Goal: Task Accomplishment & Management: Manage account settings

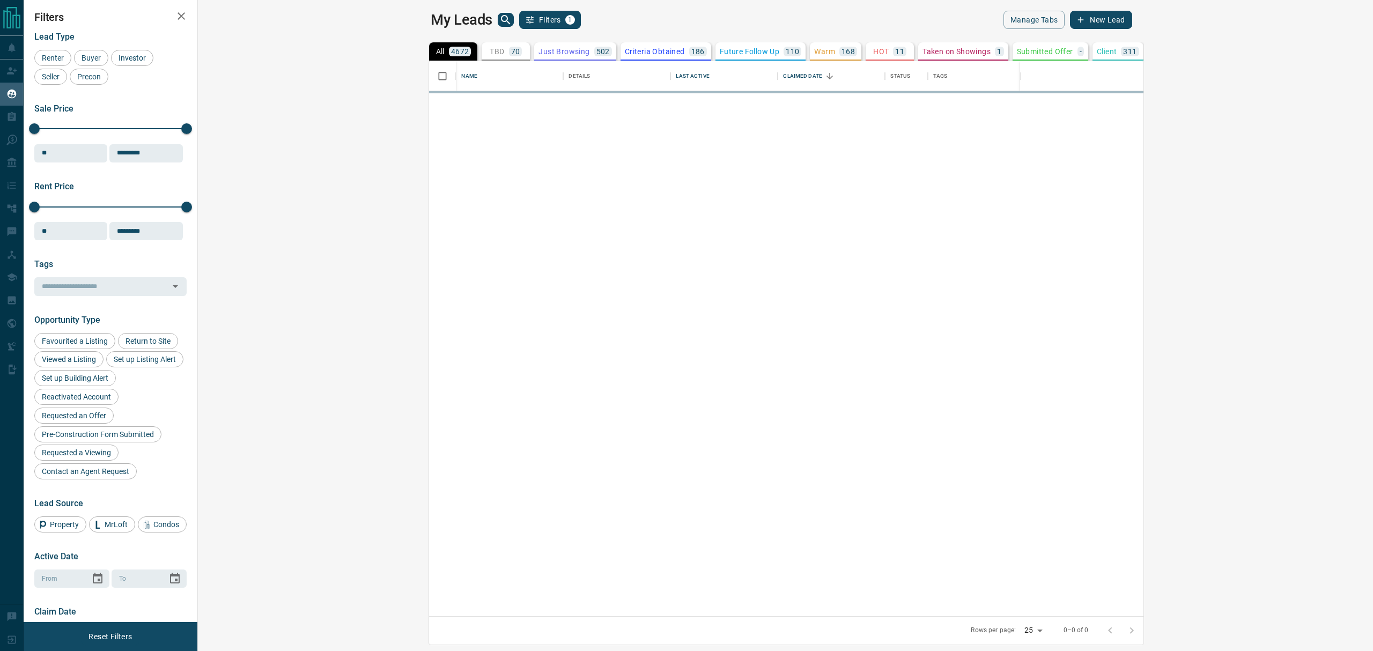
scroll to position [544, 1159]
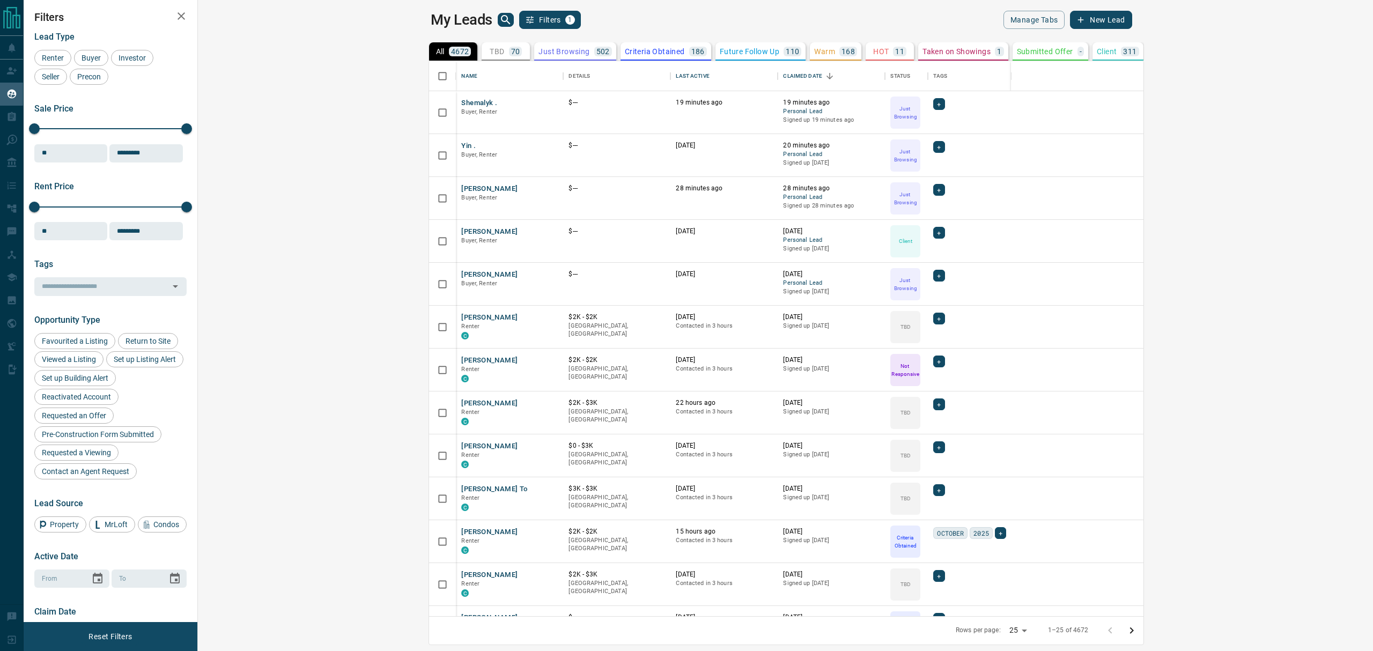
click at [482, 45] on button "TBD 70" at bounding box center [506, 51] width 48 height 18
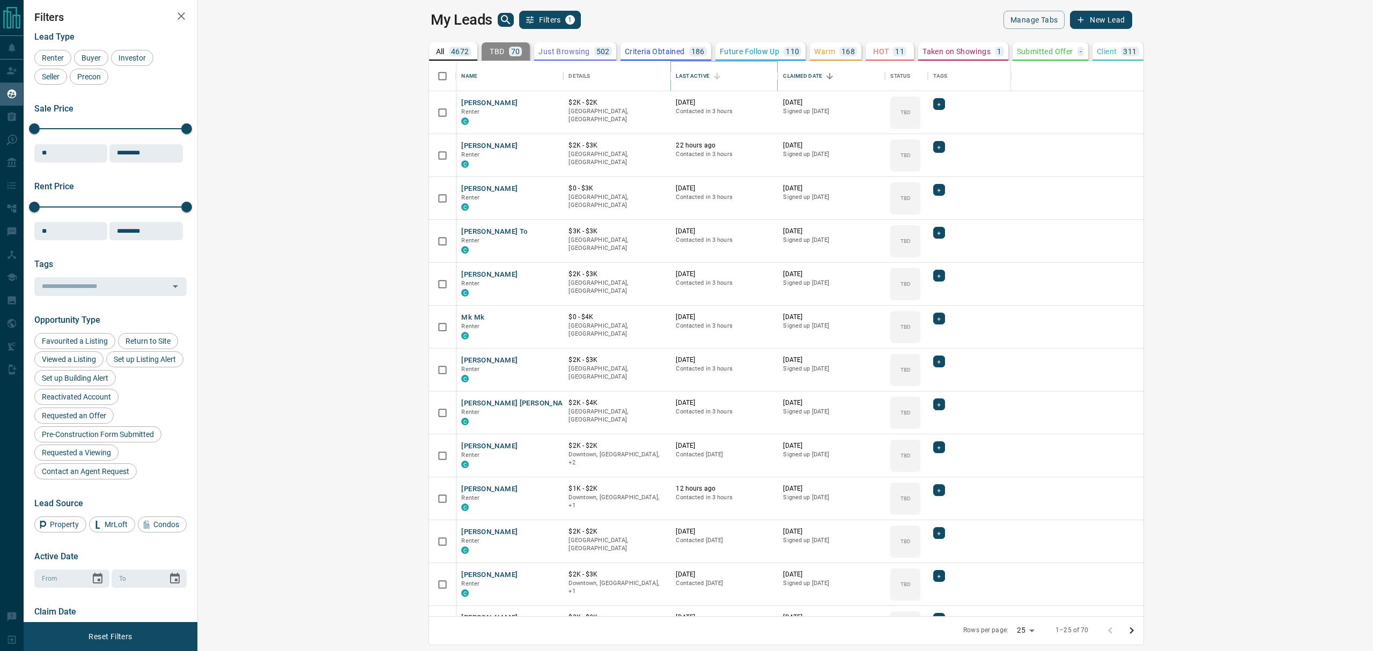
click at [712, 76] on icon "Sort" at bounding box center [717, 76] width 10 height 10
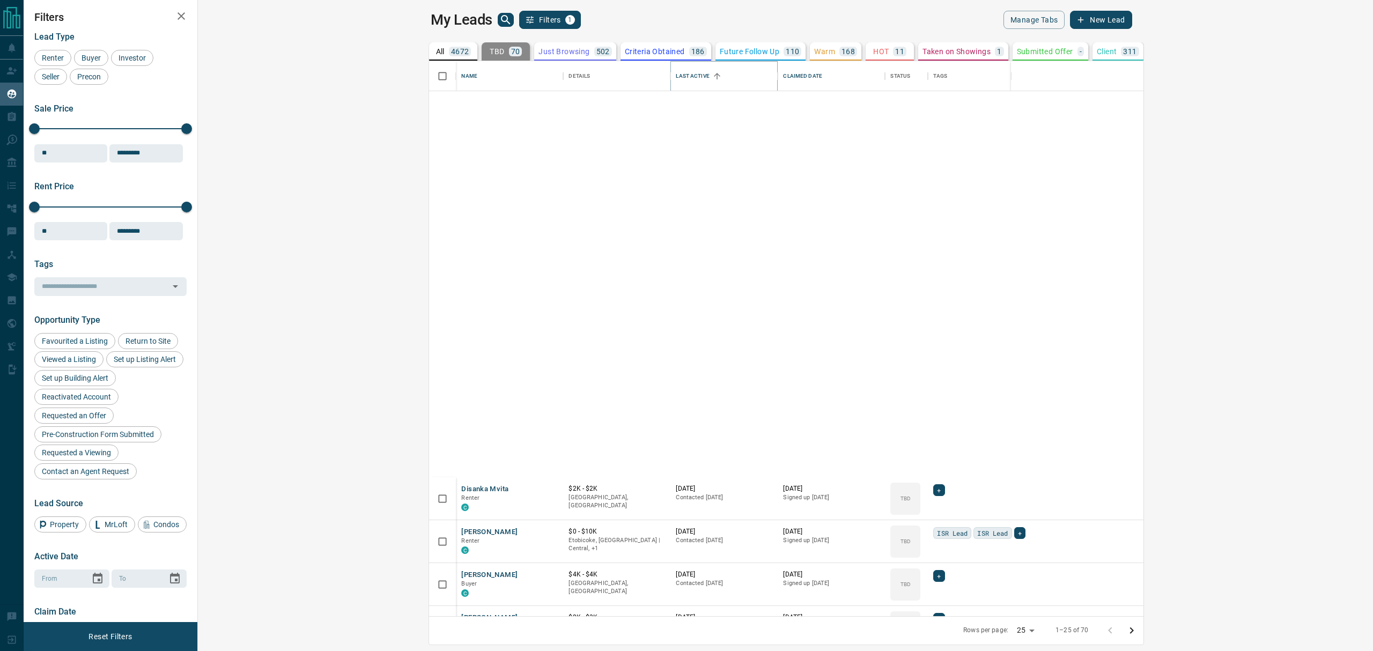
scroll to position [548, 0]
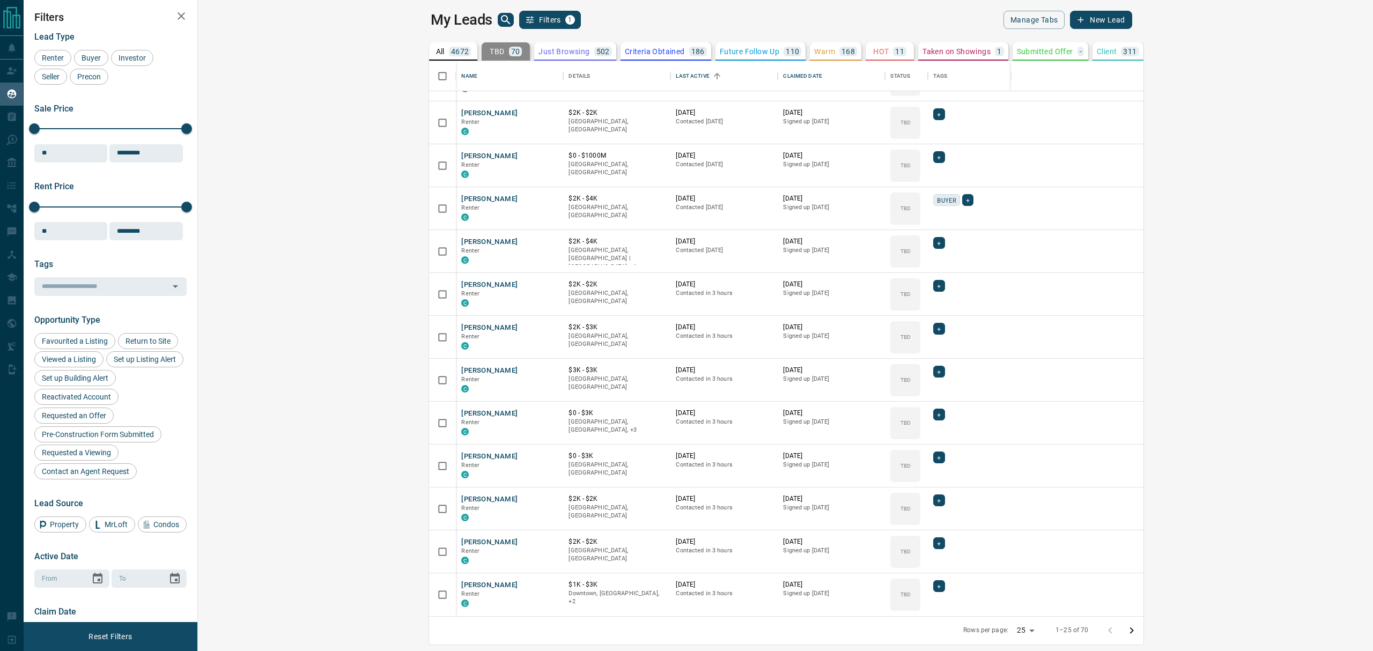
click at [1134, 629] on icon "Go to next page" at bounding box center [1132, 631] width 4 height 6
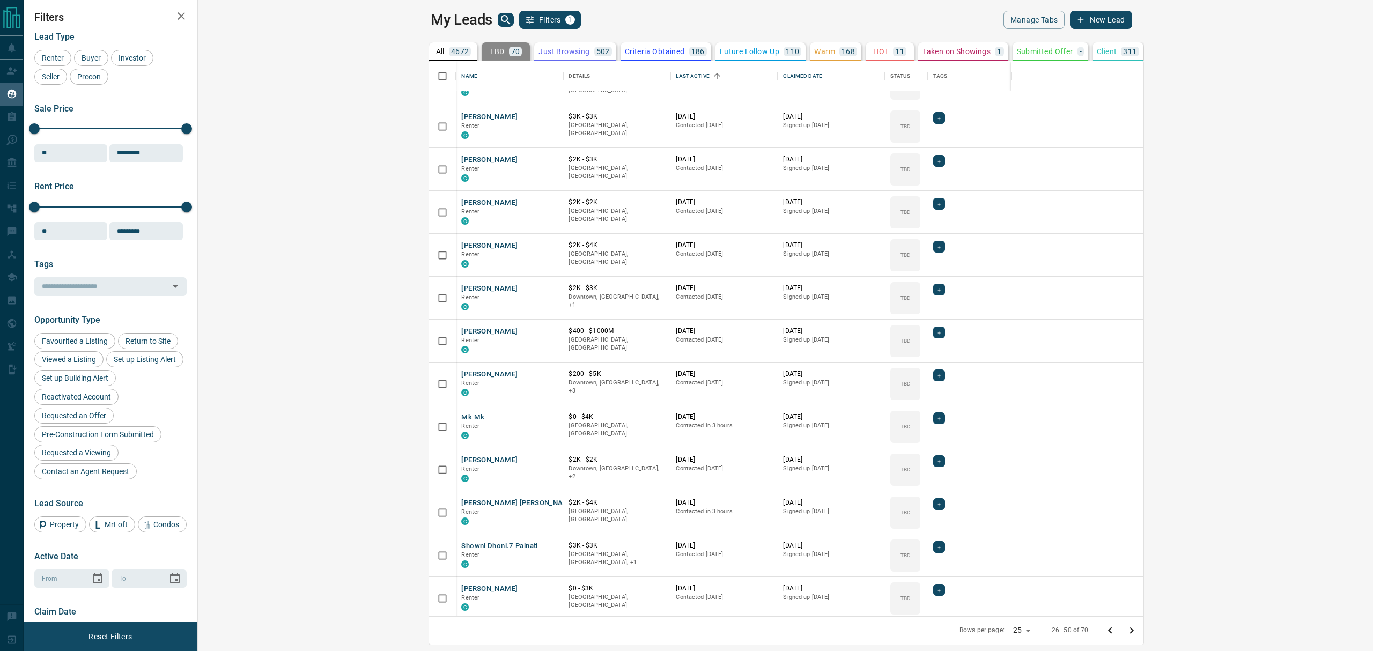
scroll to position [0, 0]
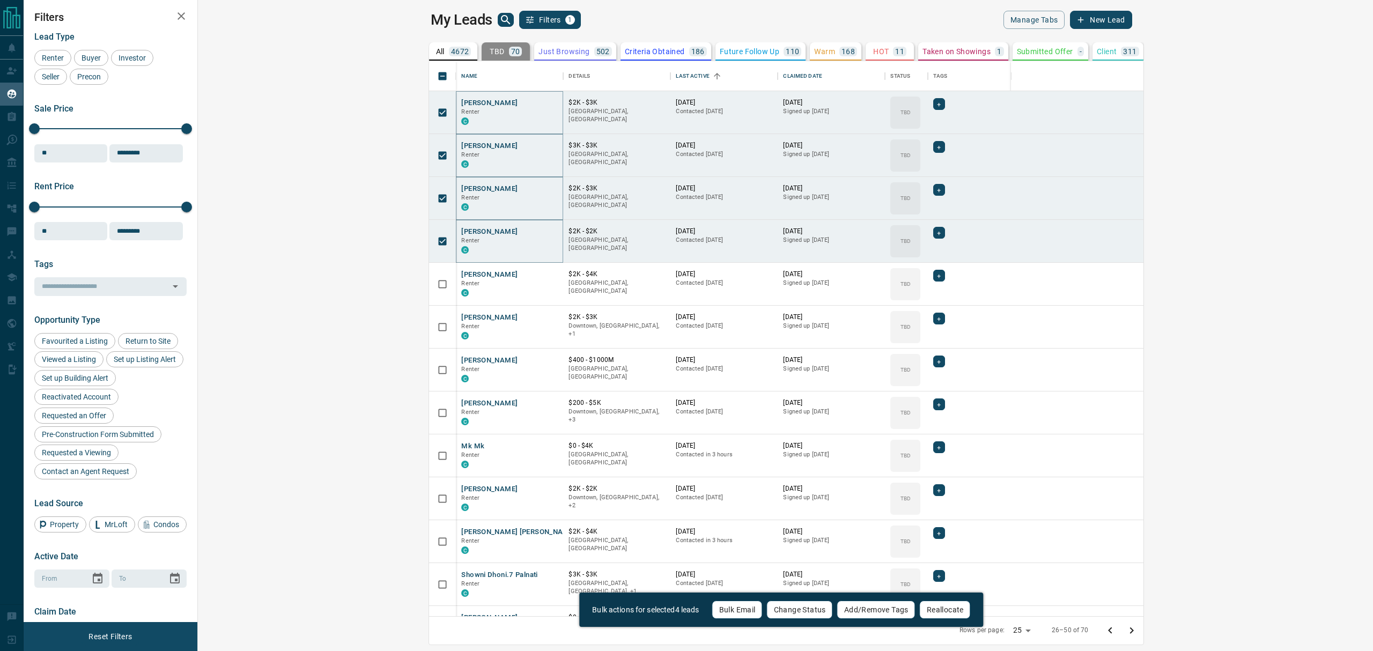
click at [822, 615] on button "Change Status" at bounding box center [800, 610] width 66 height 18
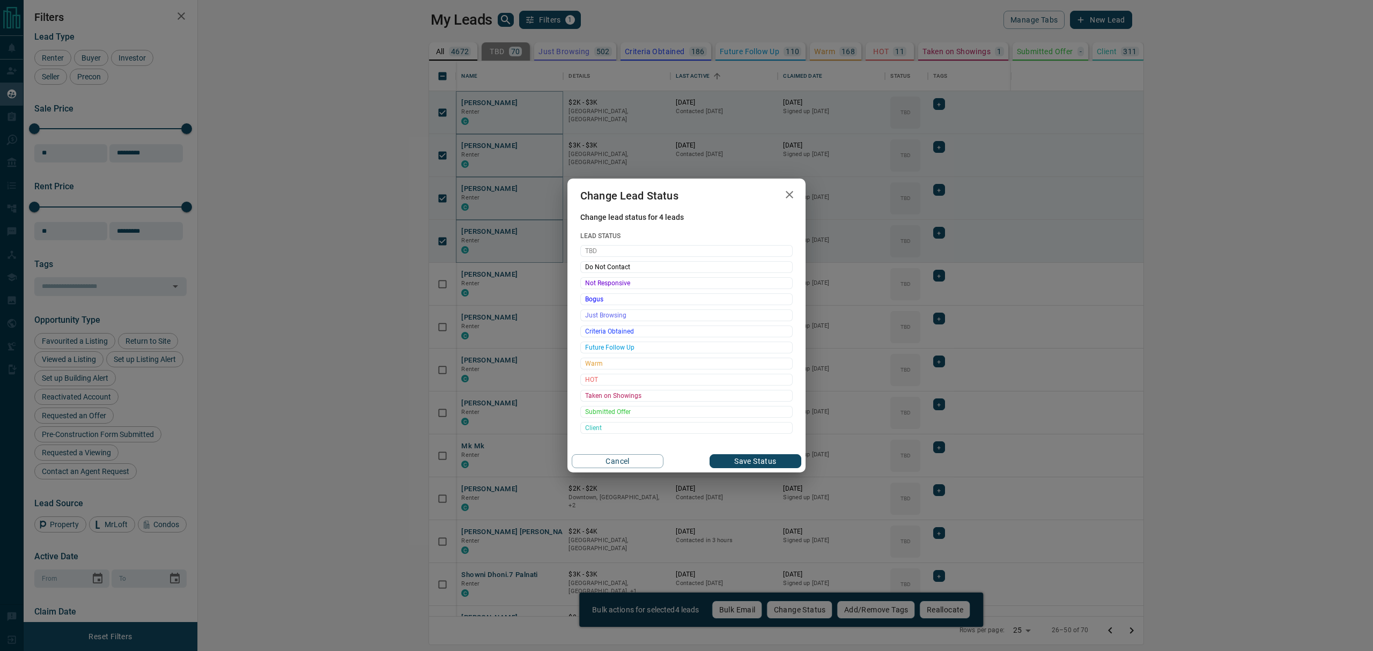
click at [597, 279] on span "Not Responsive" at bounding box center [686, 283] width 203 height 11
click at [779, 465] on button "Save Status" at bounding box center [756, 461] width 92 height 14
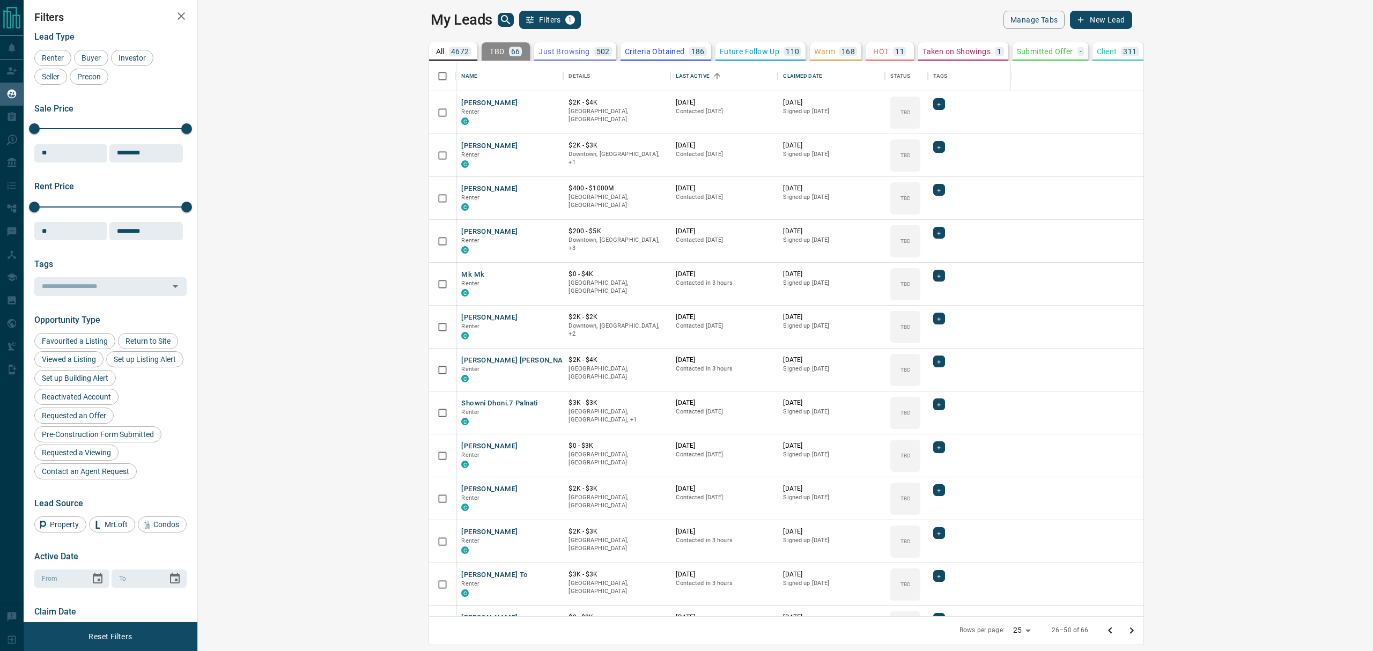
click at [1117, 635] on icon "Go to previous page" at bounding box center [1110, 630] width 13 height 13
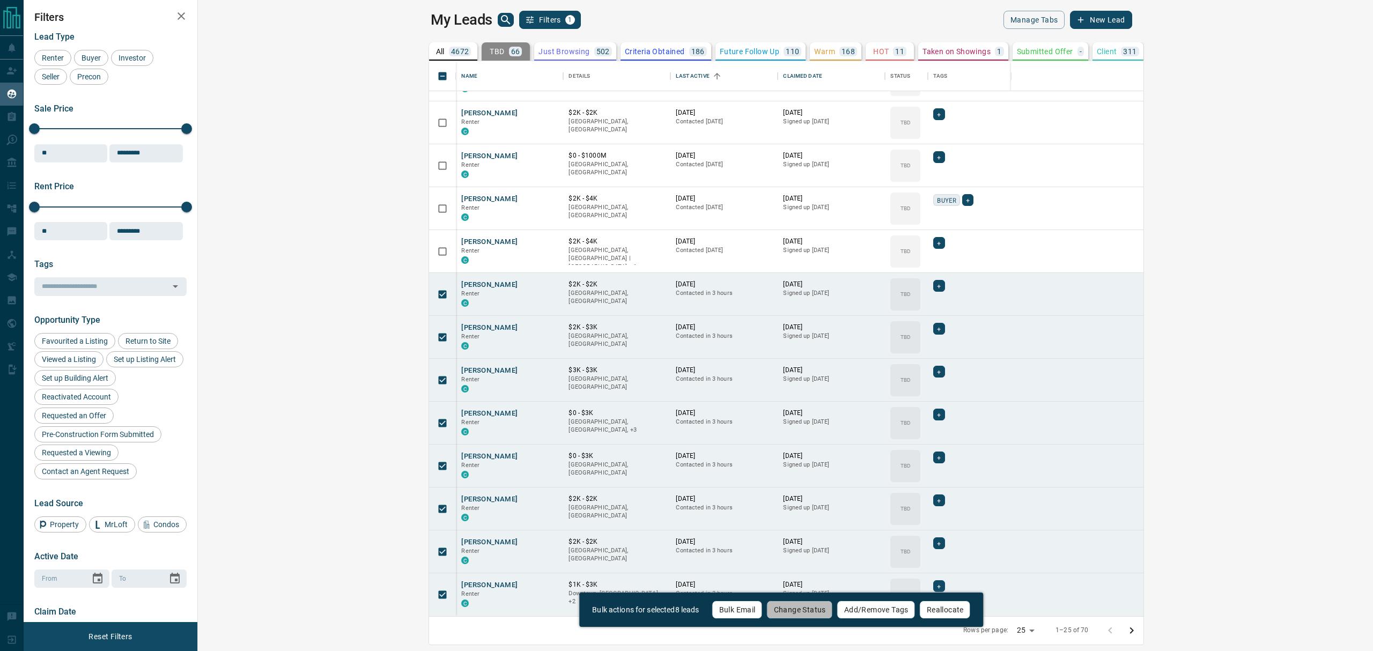
click at [796, 606] on button "Change Status" at bounding box center [800, 610] width 66 height 18
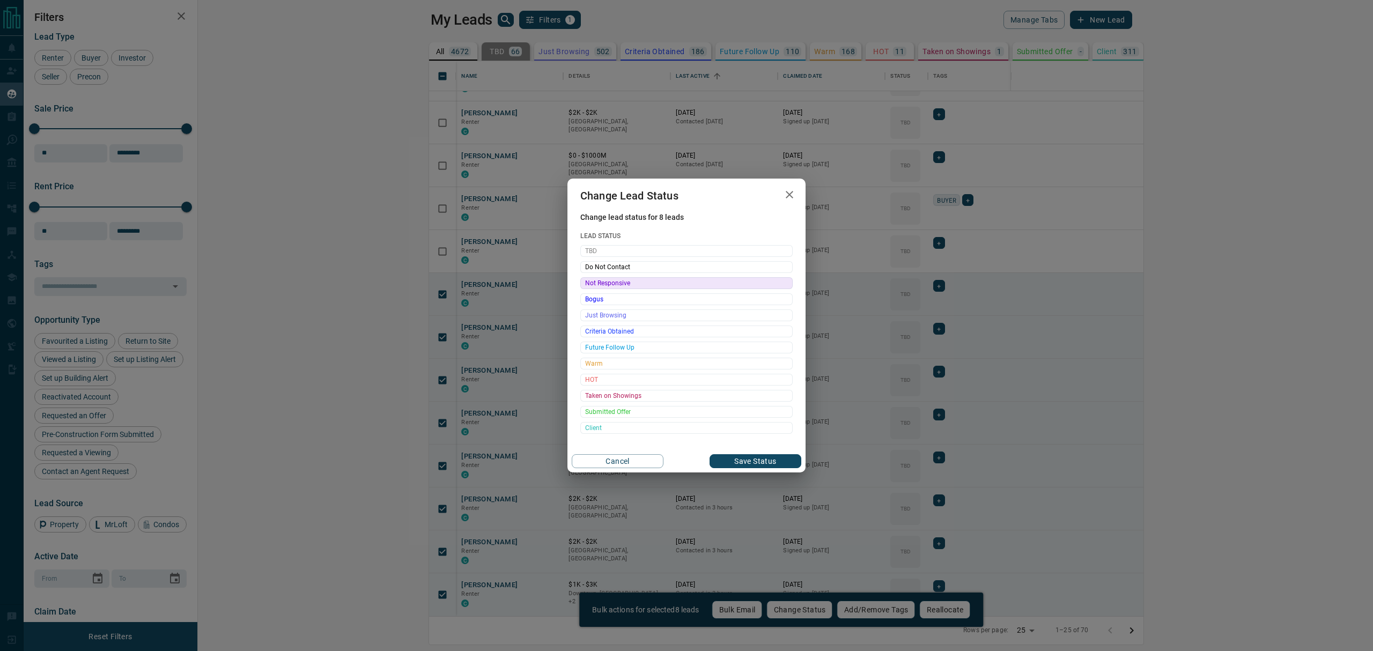
click at [621, 279] on span "Not Responsive" at bounding box center [686, 283] width 203 height 11
click at [766, 458] on button "Save Status" at bounding box center [756, 461] width 92 height 14
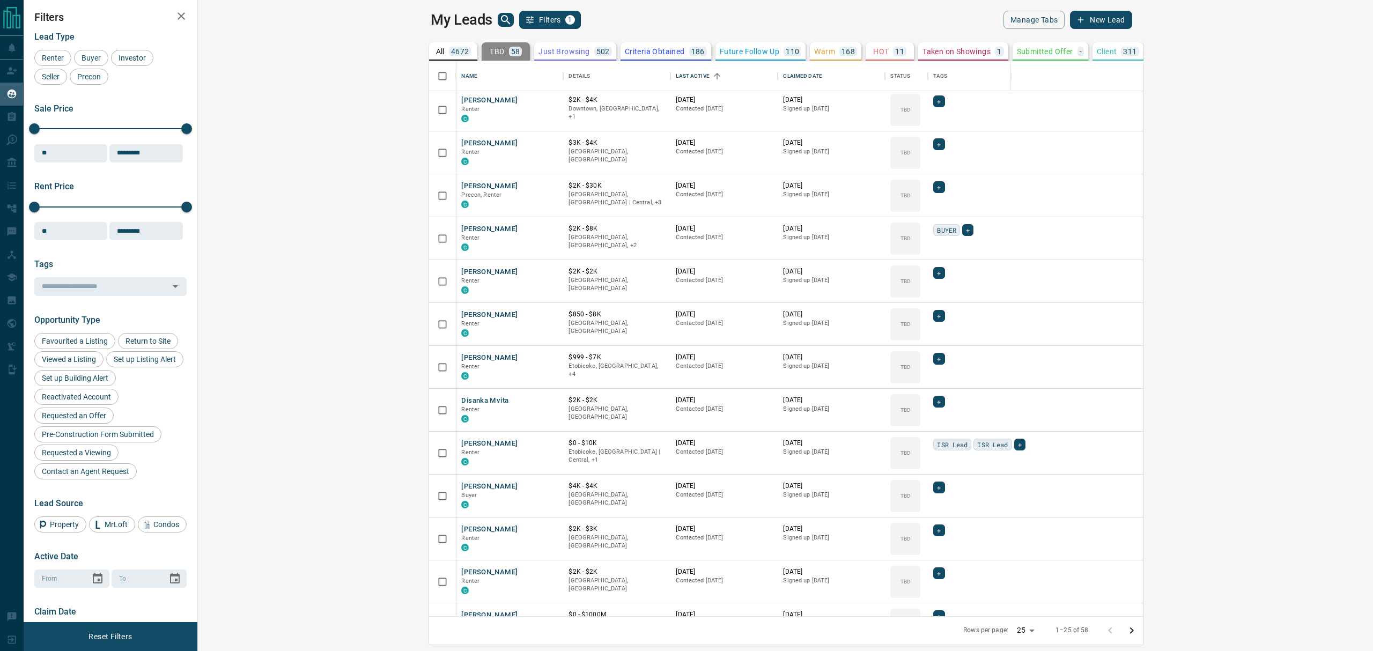
scroll to position [0, 0]
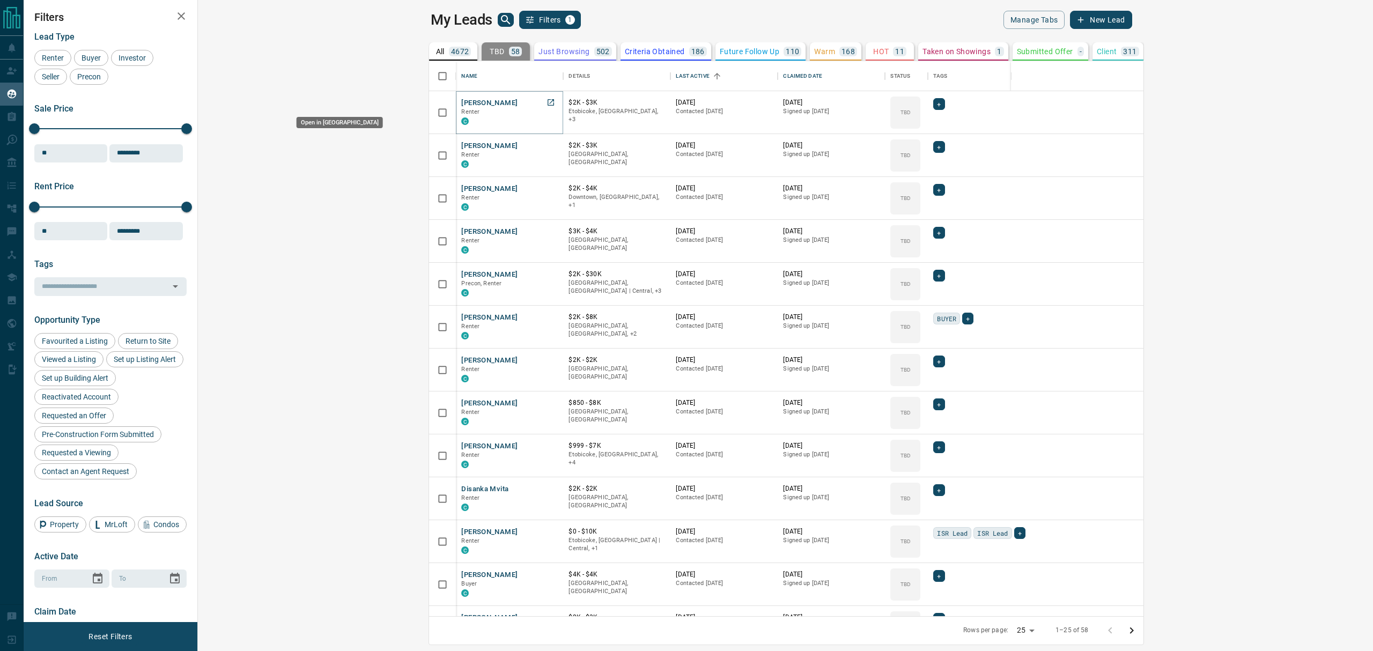
drag, startPoint x: 328, startPoint y: 99, endPoint x: 324, endPoint y: 106, distance: 8.7
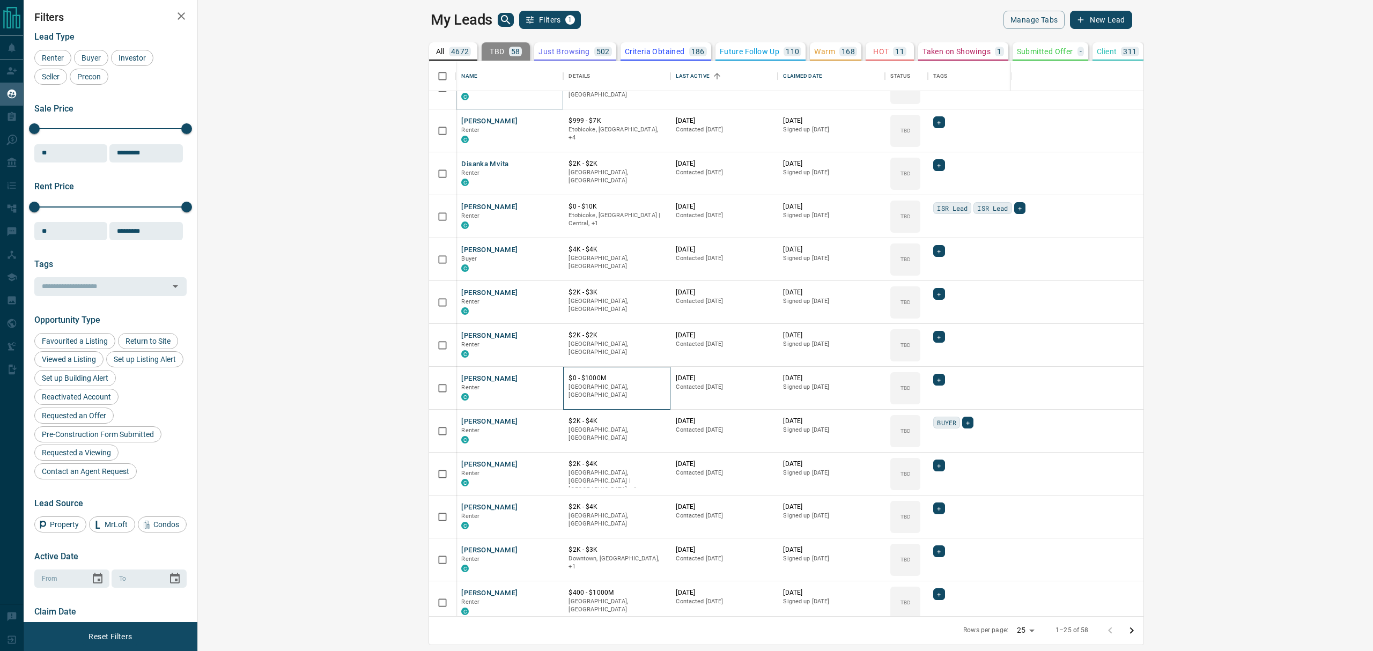
scroll to position [429, 0]
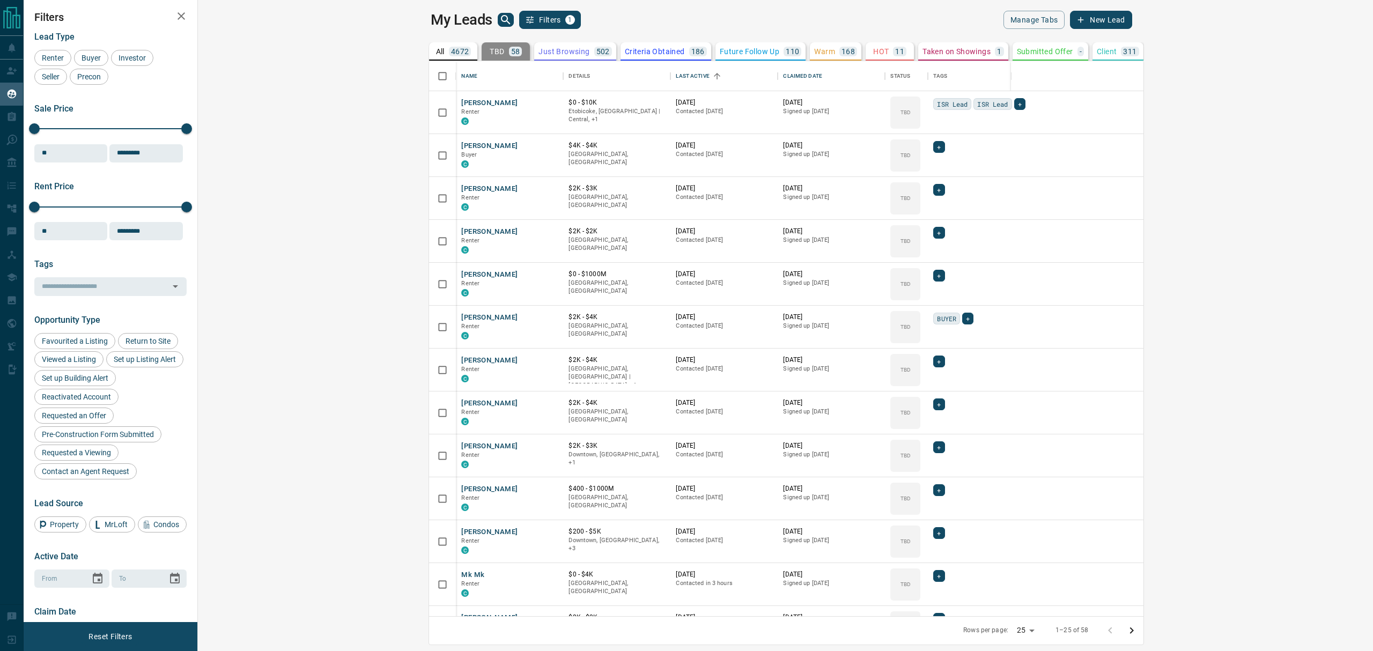
click at [1142, 0] on html "Lead Transfers Claim Leads My Leads Tasks Opportunities Deals Campaigns Automat…" at bounding box center [686, 325] width 1373 height 651
click at [431, 20] on div "My Leads Filters 1" at bounding box center [606, 20] width 351 height 18
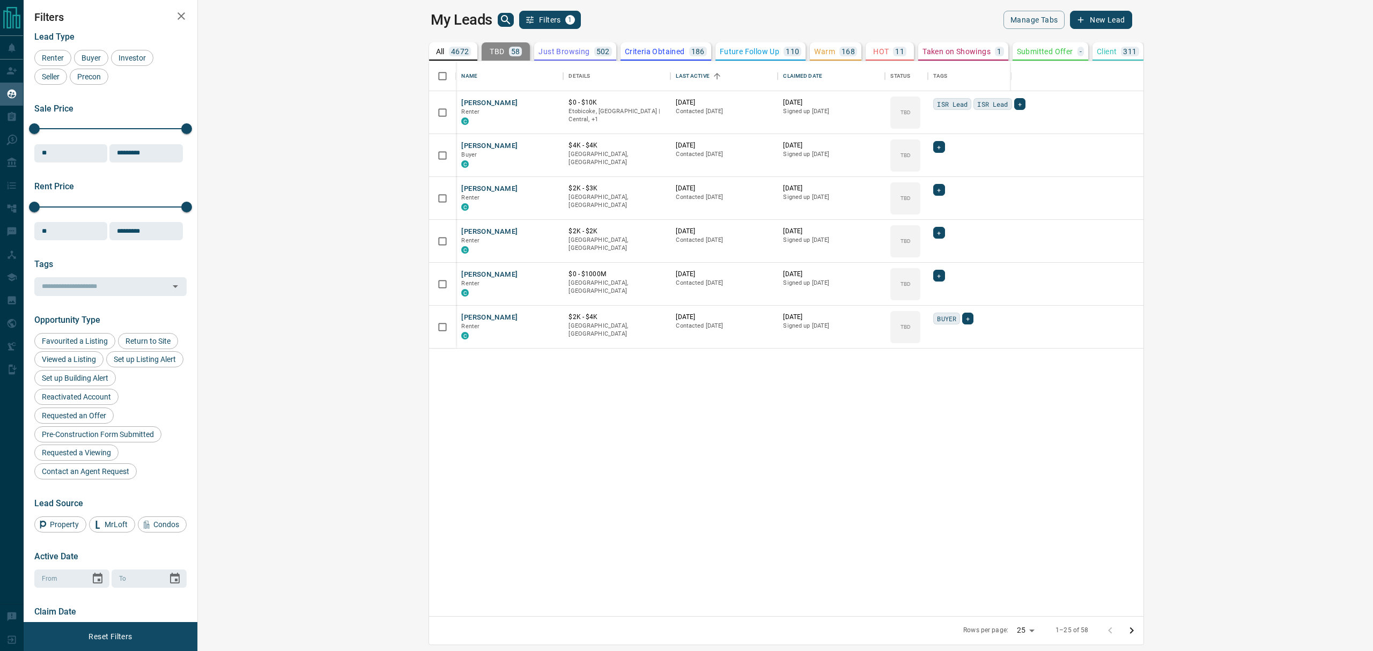
scroll to position [0, 0]
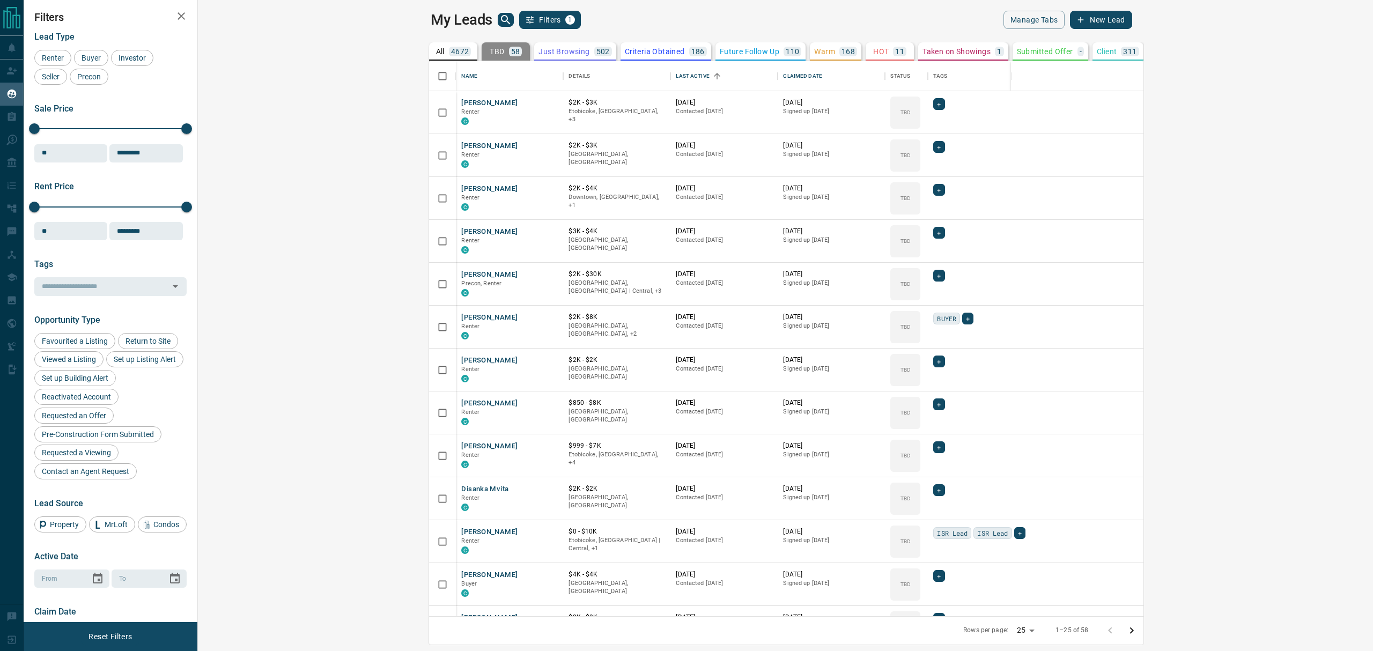
click at [431, 18] on div "My Leads Filters 1" at bounding box center [606, 20] width 351 height 18
click at [436, 48] on p "All" at bounding box center [440, 52] width 9 height 8
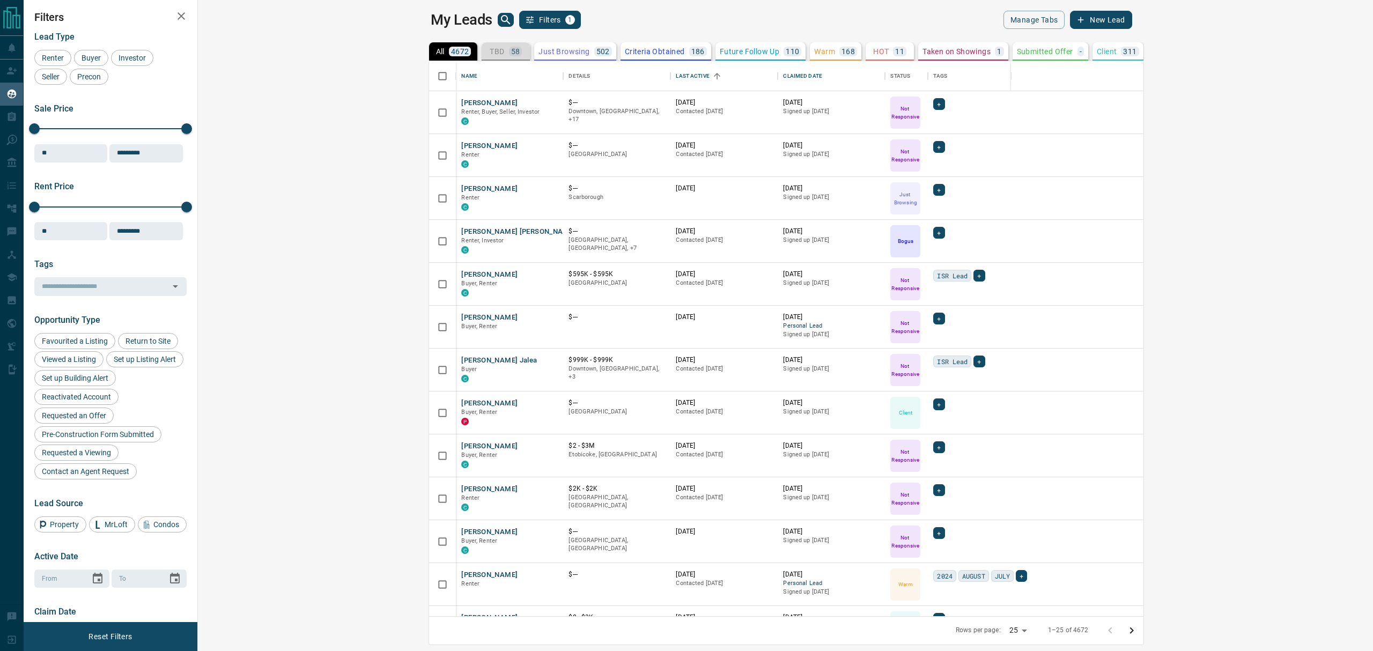
click at [490, 49] on div "TBD 58" at bounding box center [506, 52] width 32 height 10
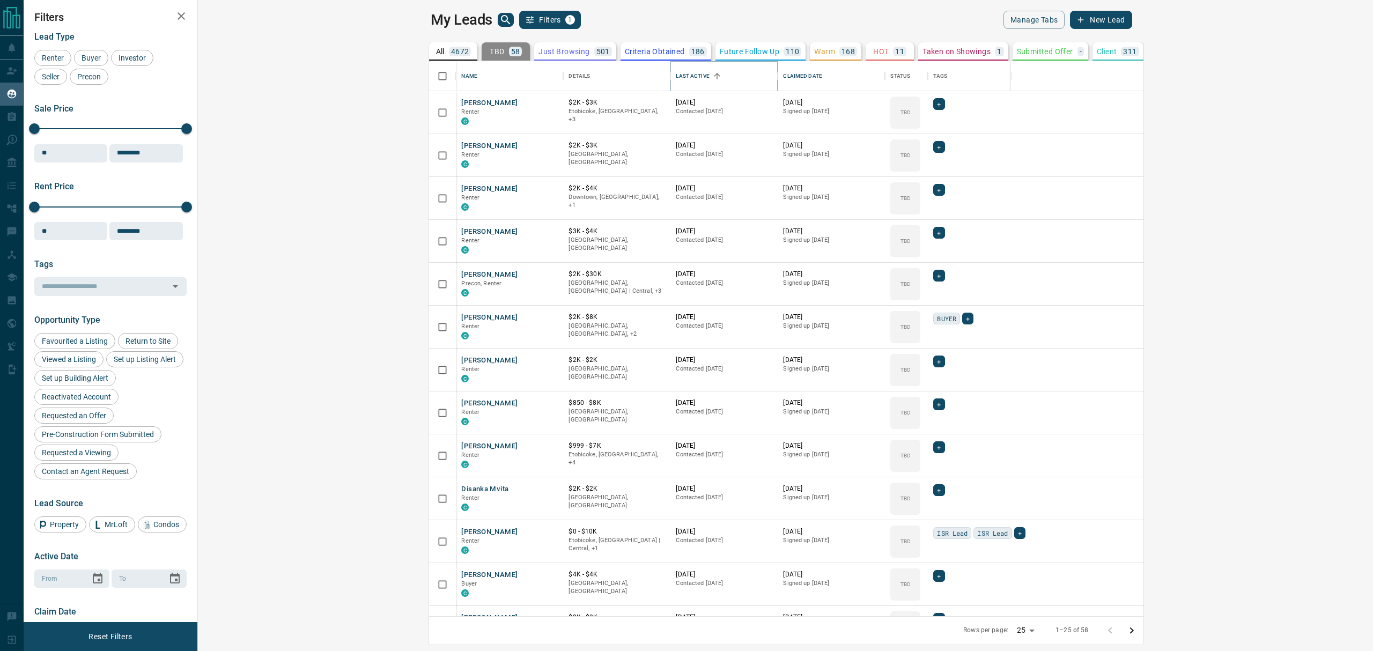
click at [712, 80] on icon "Sort" at bounding box center [717, 76] width 10 height 10
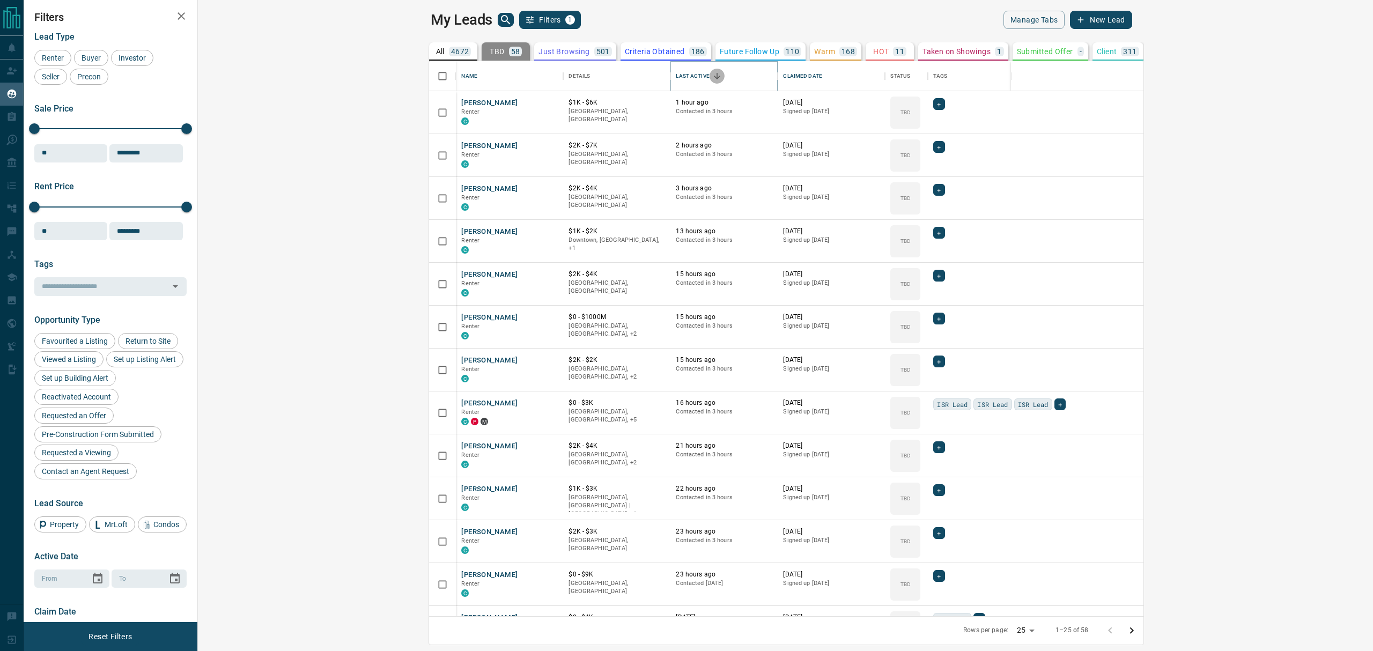
click at [712, 76] on icon "Sort" at bounding box center [717, 76] width 10 height 10
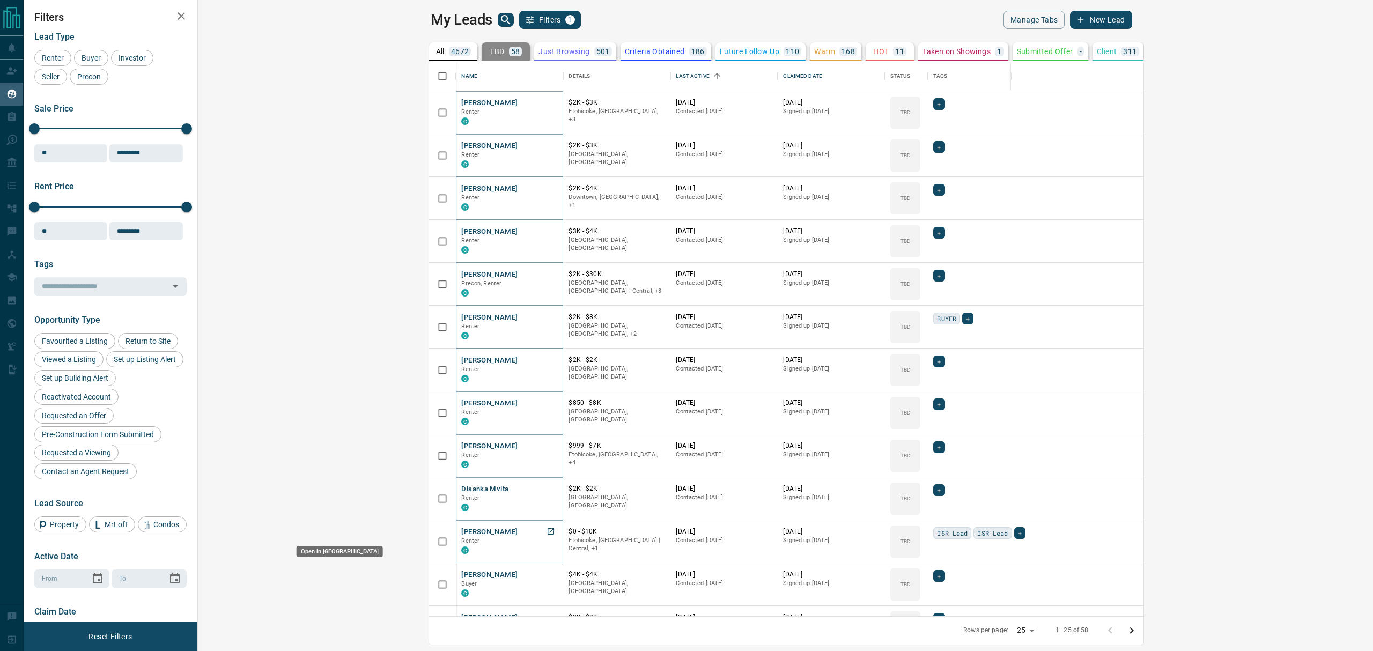
click at [547, 531] on icon "Open in New Tab" at bounding box center [551, 531] width 9 height 9
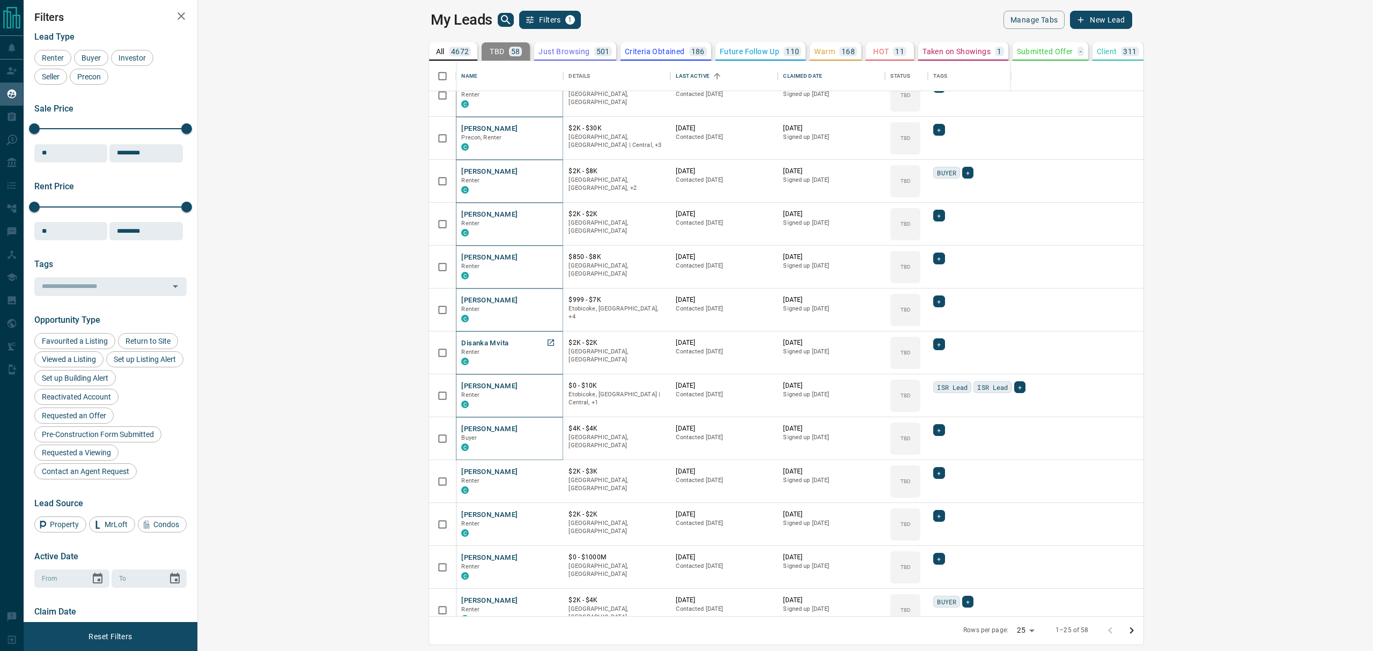
scroll to position [215, 0]
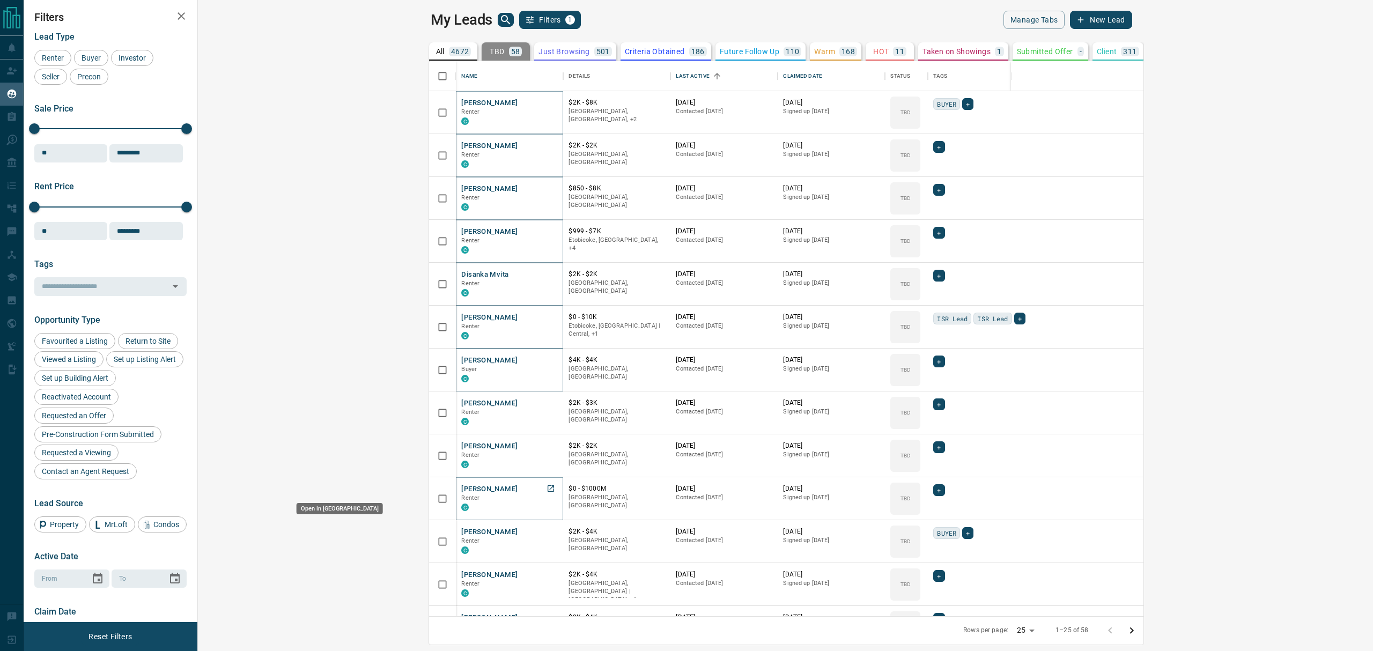
drag, startPoint x: 323, startPoint y: 487, endPoint x: 322, endPoint y: 495, distance: 7.5
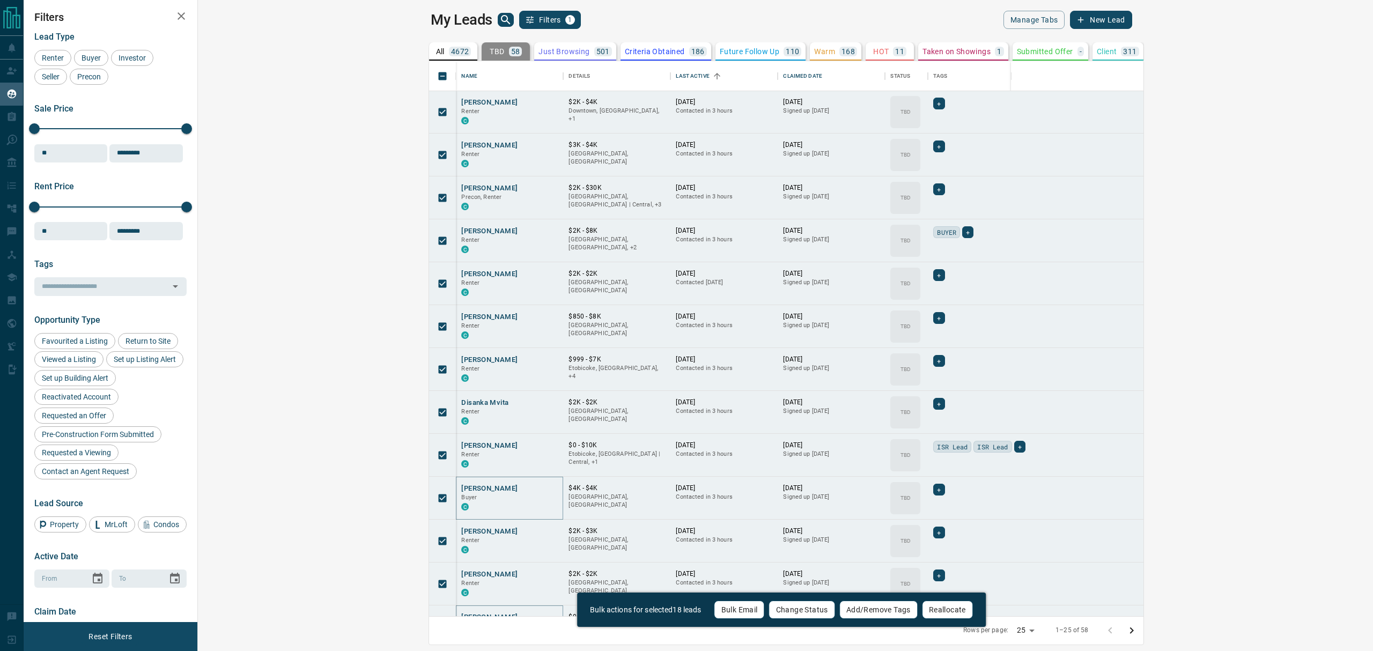
scroll to position [0, 0]
click at [803, 614] on button "Change Status" at bounding box center [802, 610] width 66 height 18
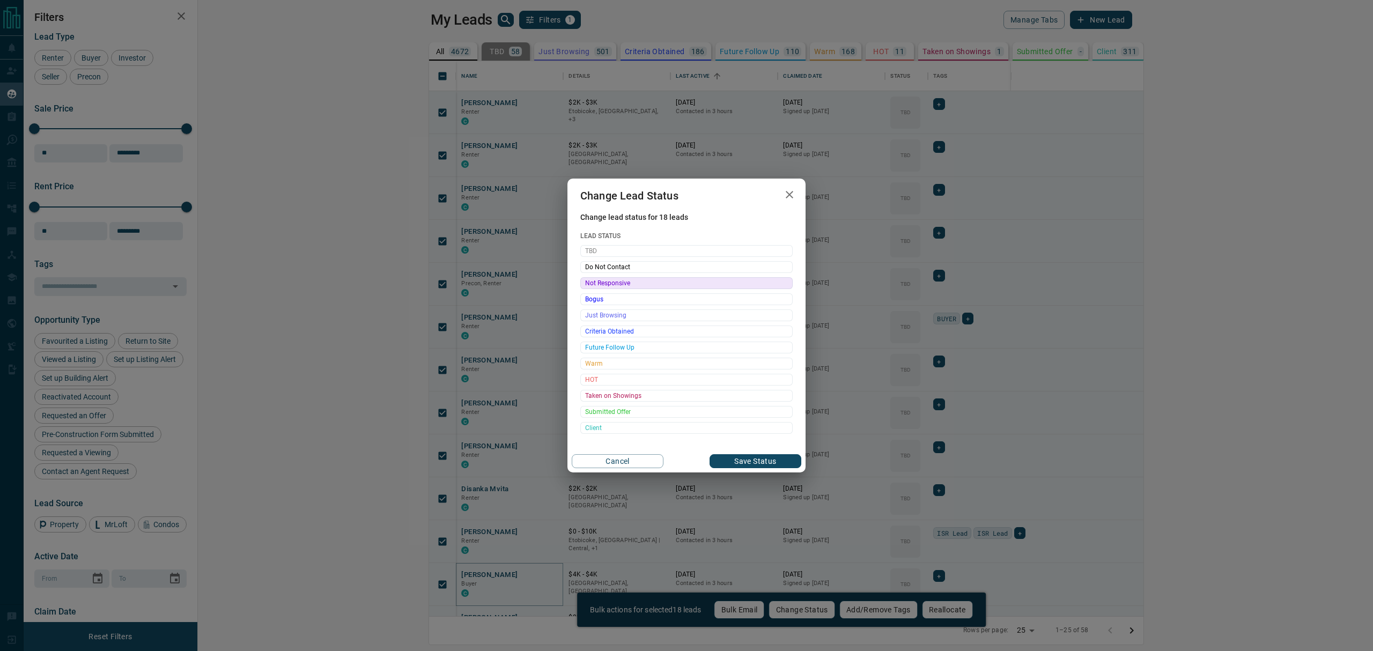
click at [618, 286] on span "Not Responsive" at bounding box center [686, 283] width 203 height 11
click at [775, 460] on button "Save Status" at bounding box center [756, 461] width 92 height 14
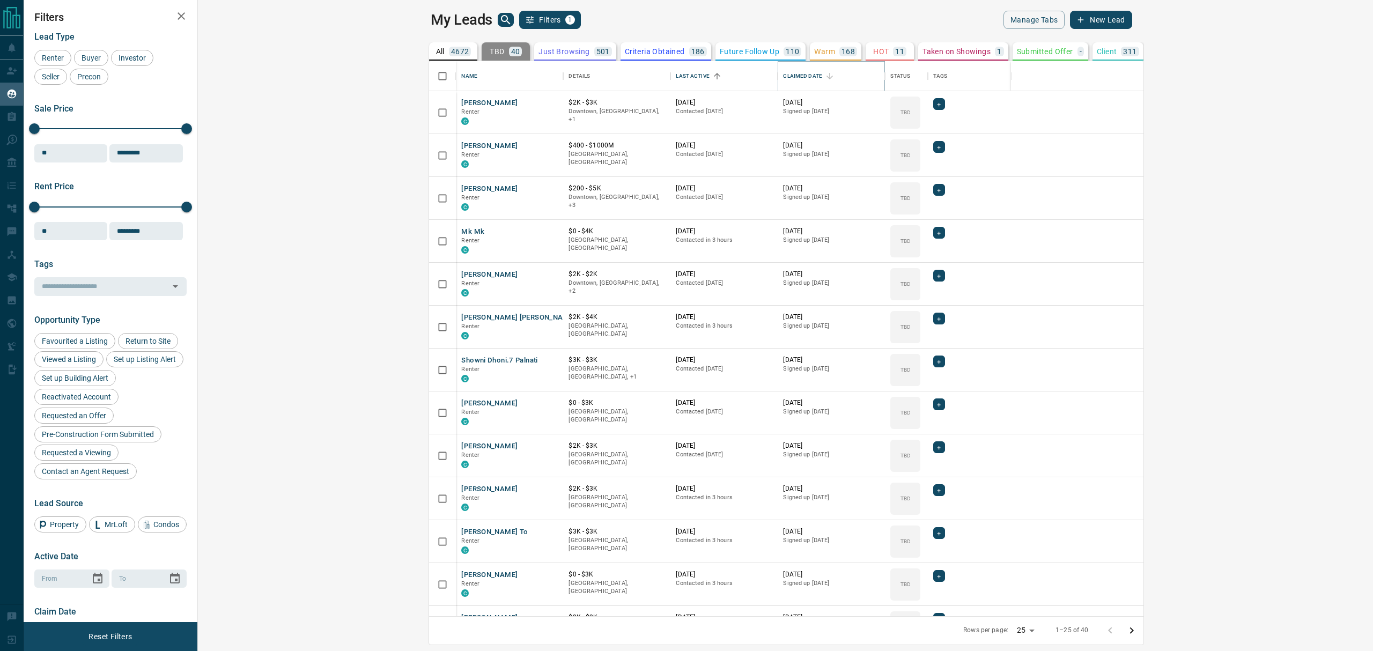
click at [827, 76] on icon "Sort" at bounding box center [830, 76] width 6 height 6
click at [825, 76] on icon "Sort" at bounding box center [830, 76] width 10 height 10
click at [712, 76] on icon "Sort" at bounding box center [717, 76] width 10 height 10
click at [714, 76] on icon "Sort" at bounding box center [717, 76] width 6 height 6
click at [712, 73] on icon "Sort" at bounding box center [717, 76] width 10 height 10
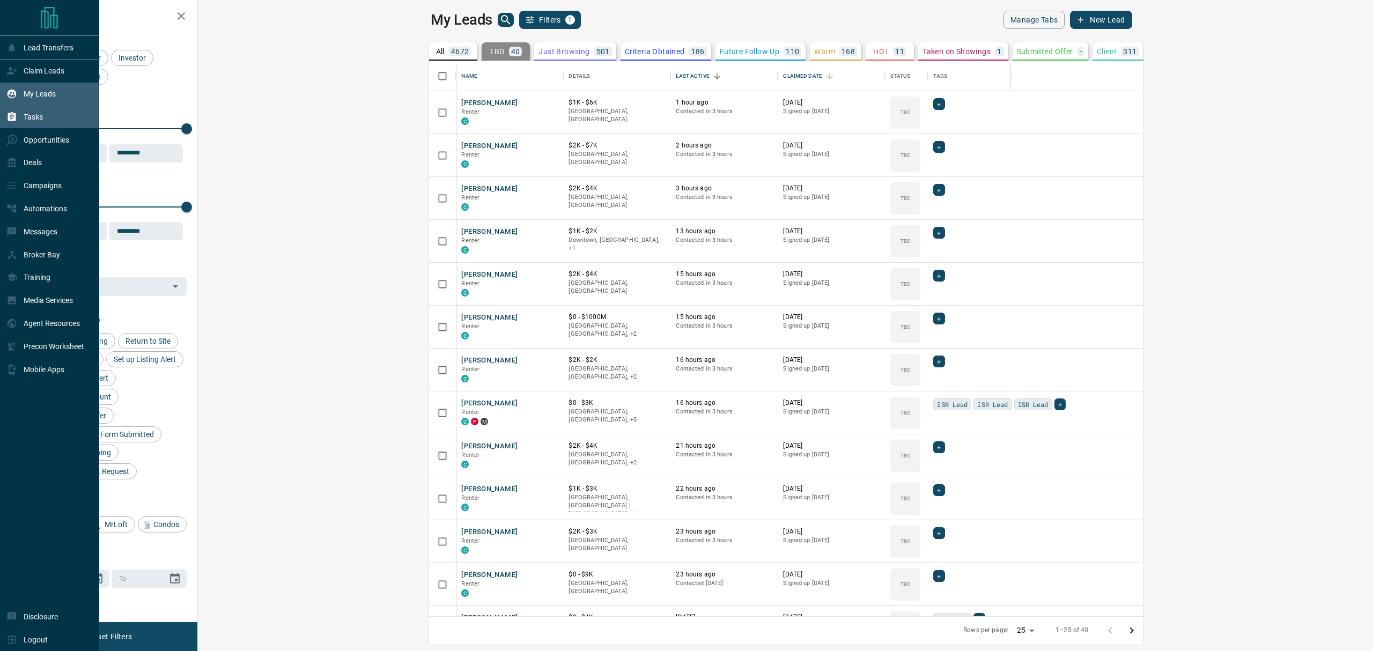
click at [11, 114] on icon at bounding box center [11, 117] width 11 height 11
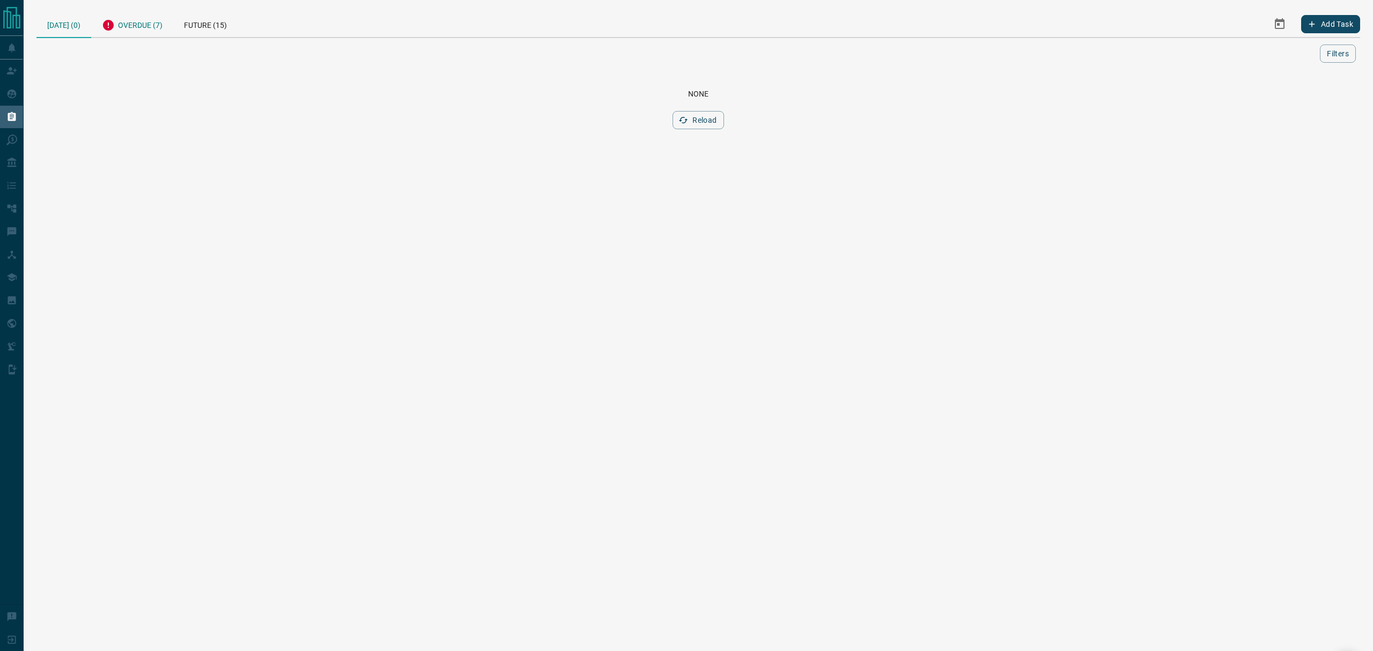
click at [133, 19] on div "Overdue (7)" at bounding box center [132, 24] width 82 height 26
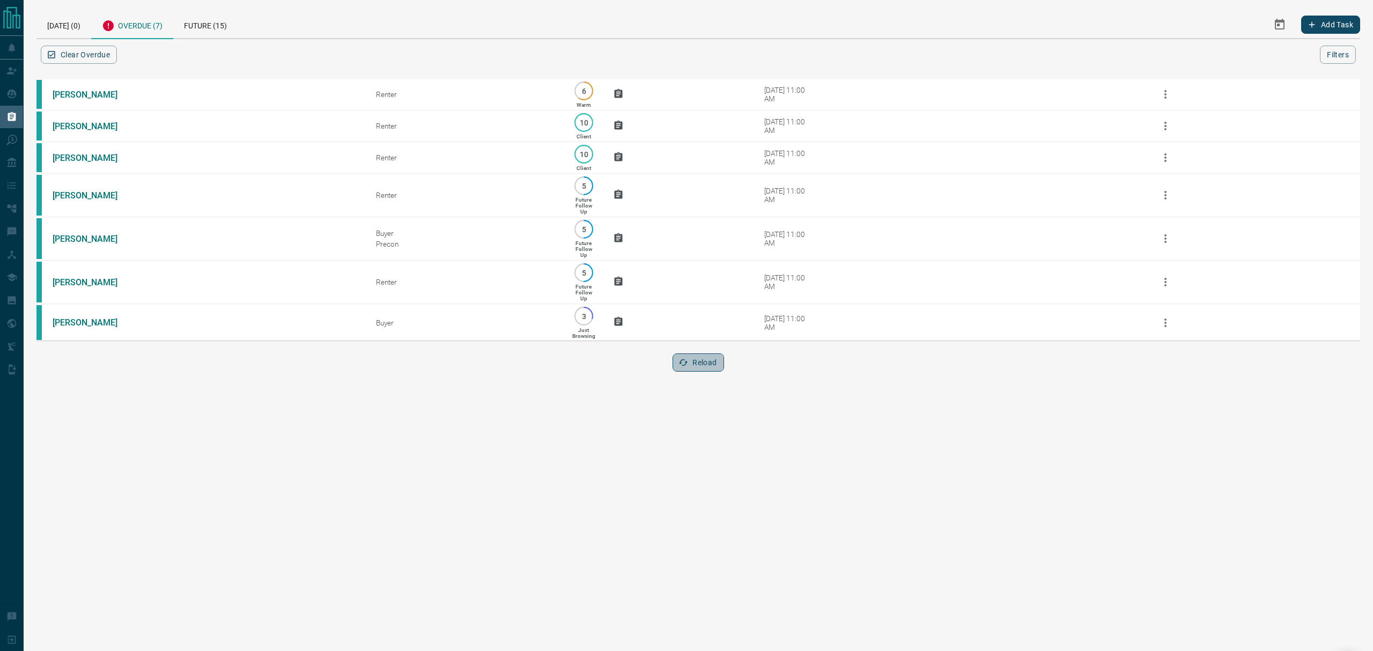
click at [689, 369] on button "Reload" at bounding box center [698, 363] width 51 height 18
click at [60, 24] on div "[DATE] (0)" at bounding box center [63, 24] width 55 height 27
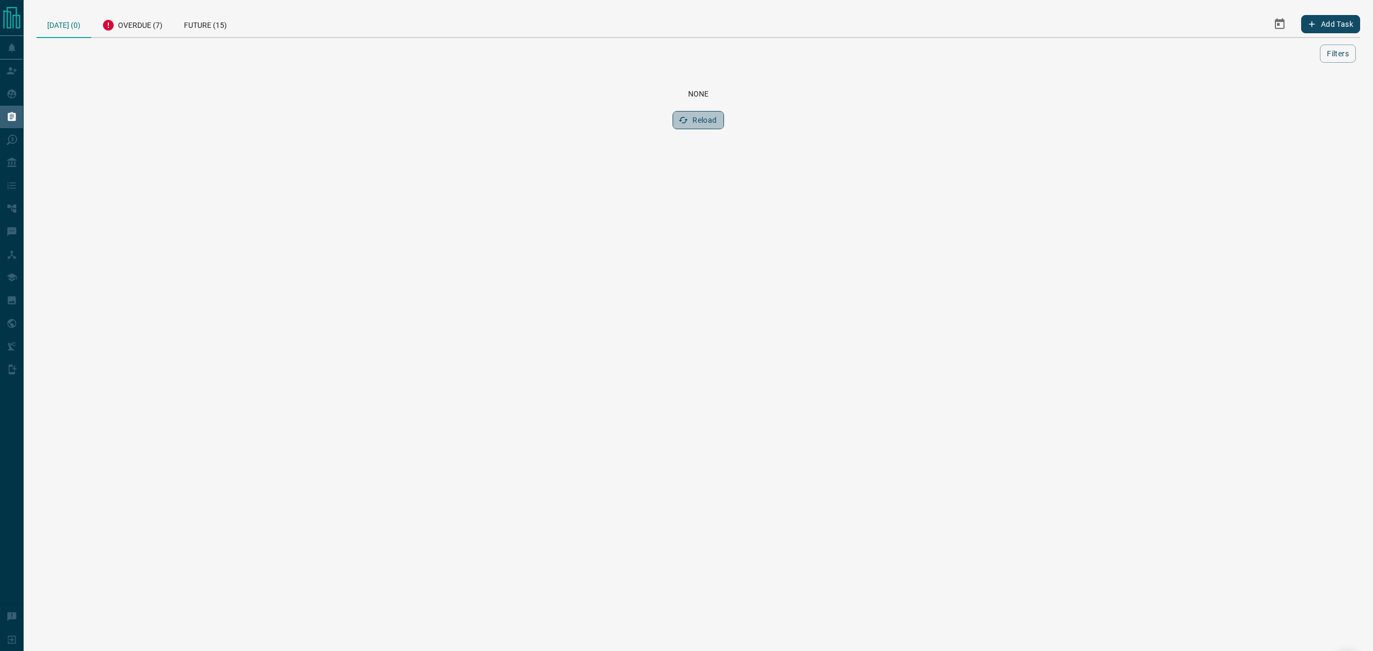
click at [708, 122] on button "Reload" at bounding box center [698, 120] width 51 height 18
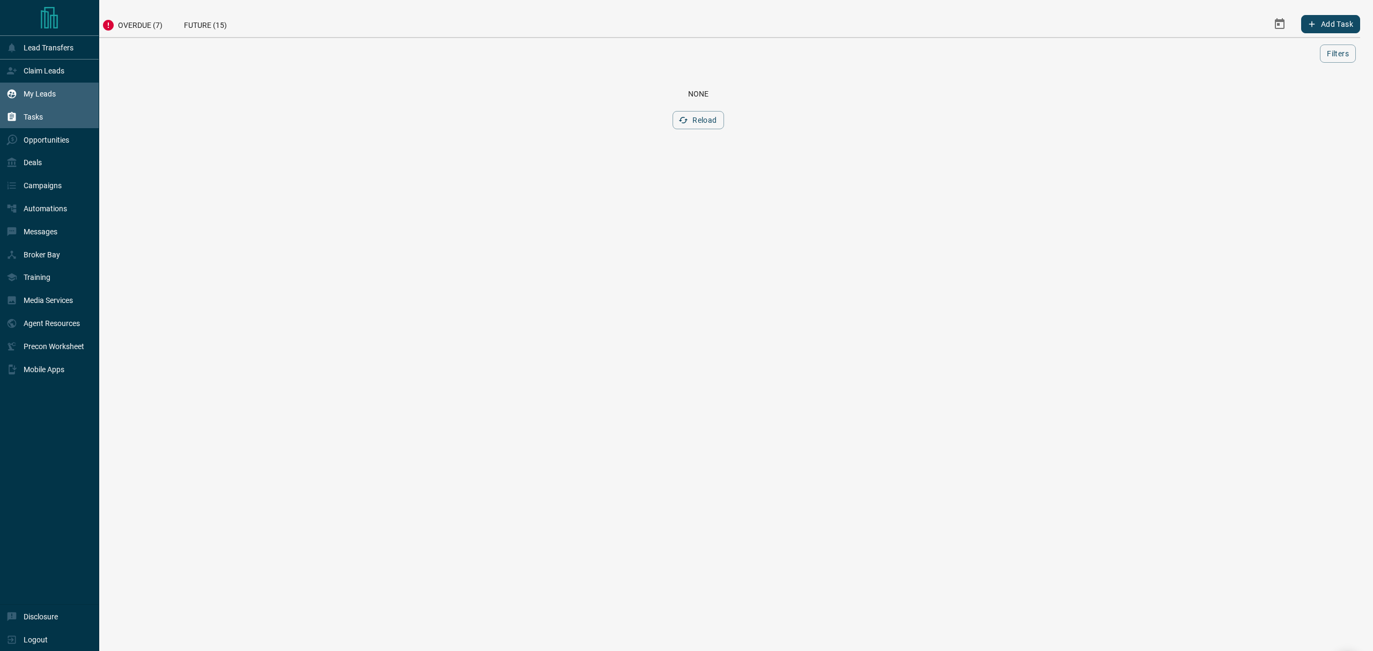
click at [19, 100] on div "My Leads" at bounding box center [30, 94] width 49 height 18
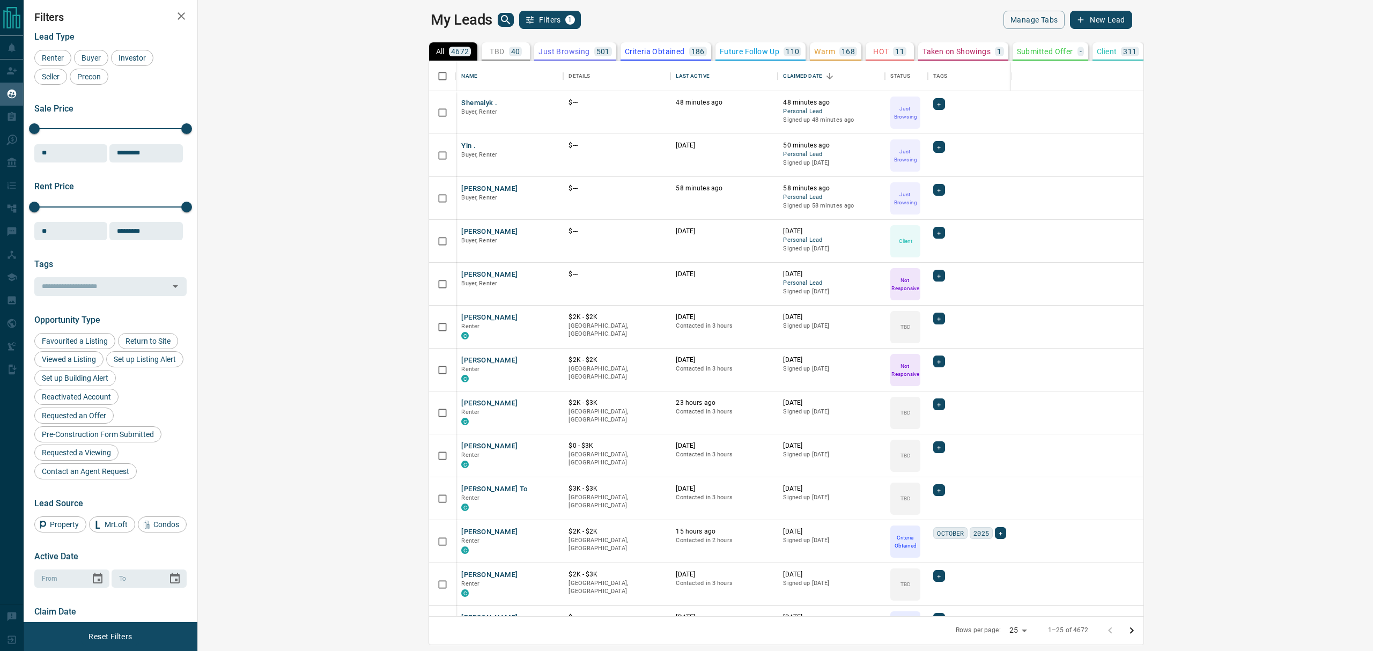
scroll to position [544, 1159]
